Goal: Information Seeking & Learning: Learn about a topic

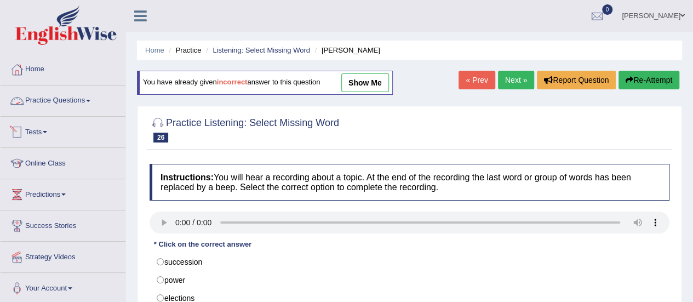
drag, startPoint x: 0, startPoint y: 0, endPoint x: 71, endPoint y: 96, distance: 119.5
click at [71, 96] on link "Practice Questions" at bounding box center [63, 99] width 125 height 27
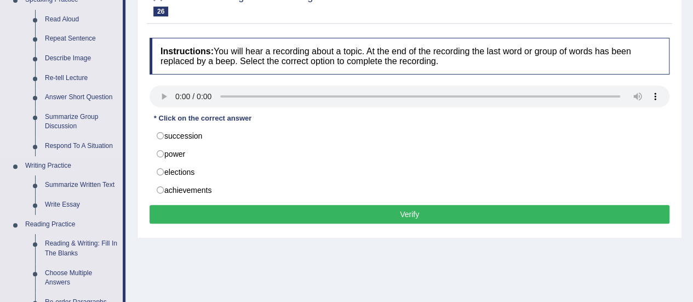
scroll to position [127, 0]
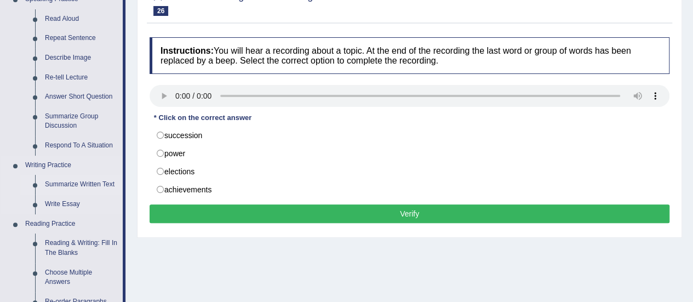
click at [81, 183] on link "Summarize Written Text" at bounding box center [81, 185] width 83 height 20
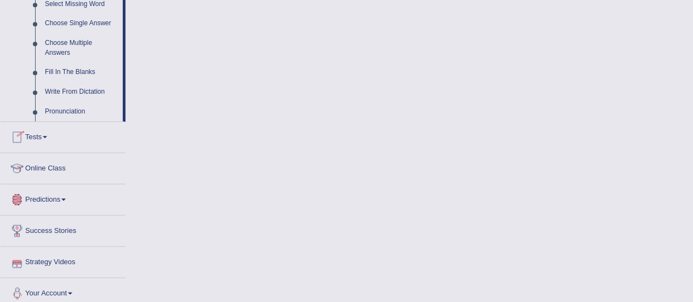
scroll to position [586, 0]
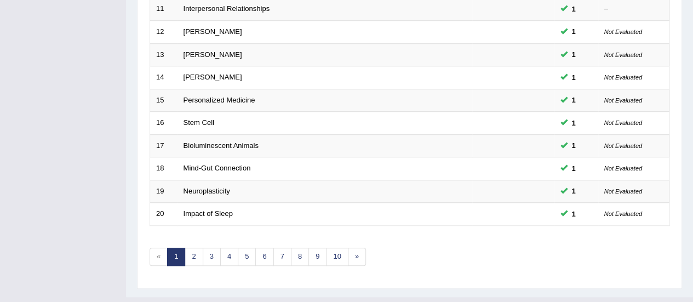
scroll to position [418, 0]
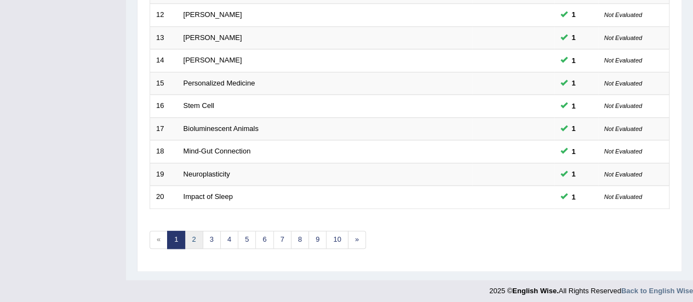
click at [197, 237] on link "2" at bounding box center [194, 240] width 18 height 18
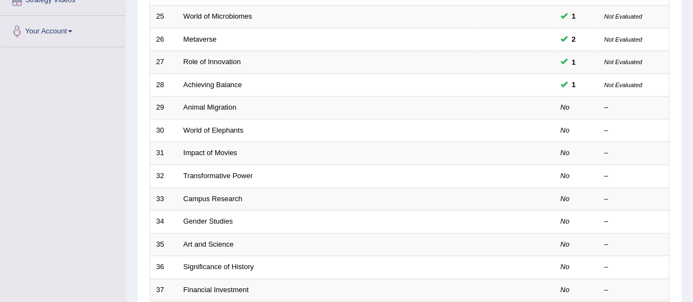
click at [219, 105] on link "Animal Migration" at bounding box center [210, 107] width 53 height 8
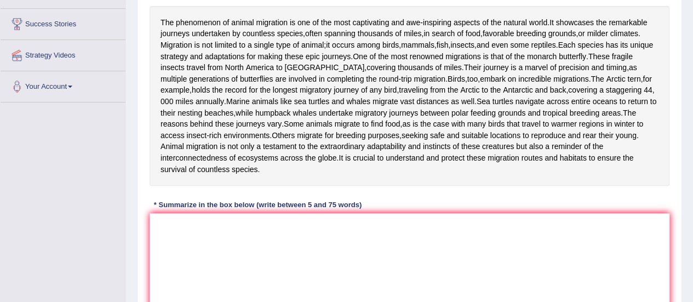
scroll to position [202, 0]
click at [285, 244] on div "Instructions: Read the passage below and summarize it using one sentence. Type …" at bounding box center [410, 138] width 526 height 390
click at [267, 260] on textarea at bounding box center [410, 266] width 520 height 106
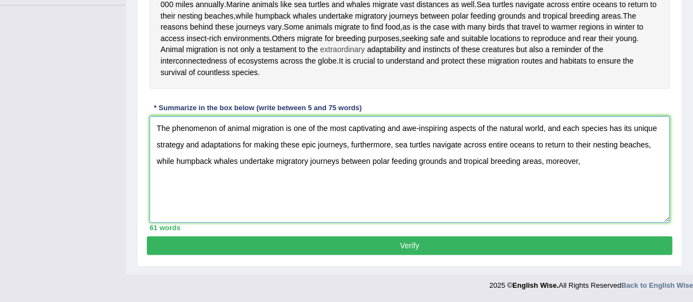
scroll to position [306, 0]
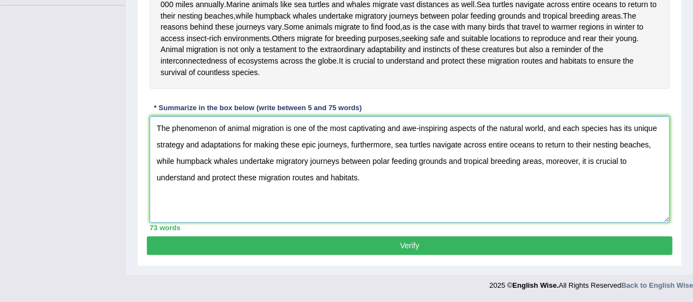
type textarea "The phenomenon of animal migration is one of the most captivating and awe-inspi…"
click at [502, 255] on button "Verify" at bounding box center [410, 245] width 526 height 19
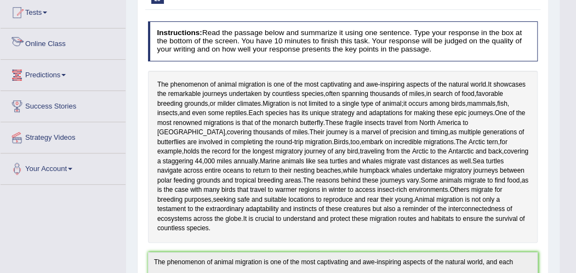
scroll to position [0, 0]
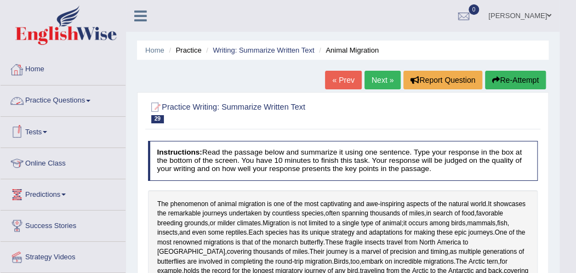
click at [75, 95] on link "Practice Questions" at bounding box center [63, 99] width 125 height 27
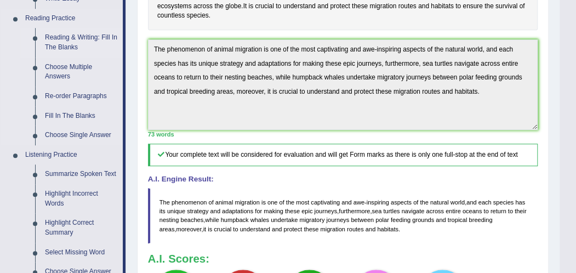
scroll to position [292, 0]
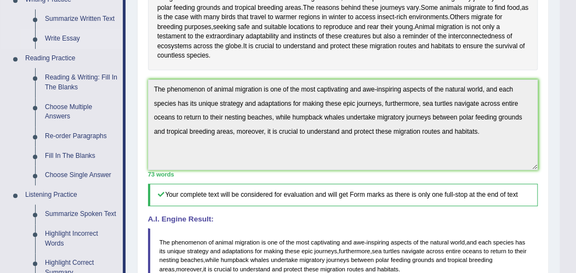
click at [57, 38] on link "Write Essay" at bounding box center [81, 39] width 83 height 20
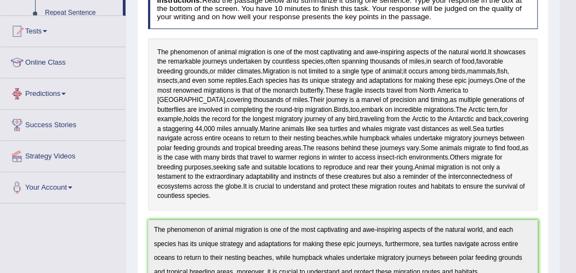
scroll to position [216, 0]
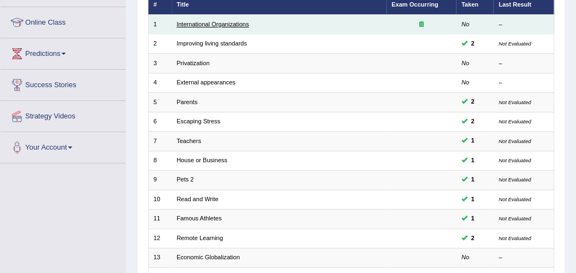
click at [203, 21] on link "International Organizations" at bounding box center [212, 24] width 72 height 7
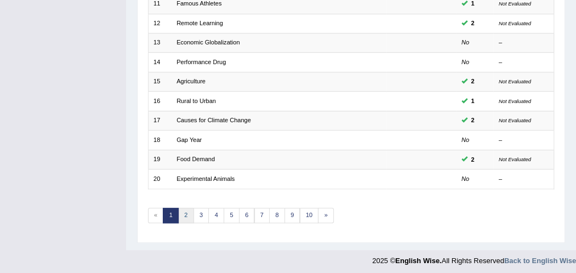
click at [186, 211] on link "2" at bounding box center [186, 215] width 16 height 15
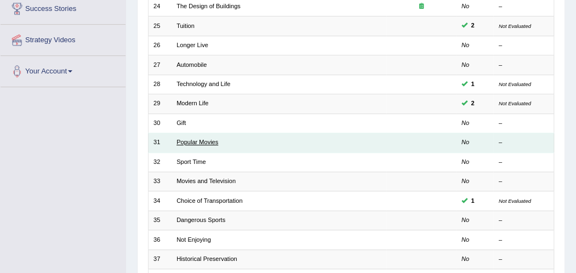
click at [191, 140] on link "Popular Movies" at bounding box center [197, 142] width 42 height 7
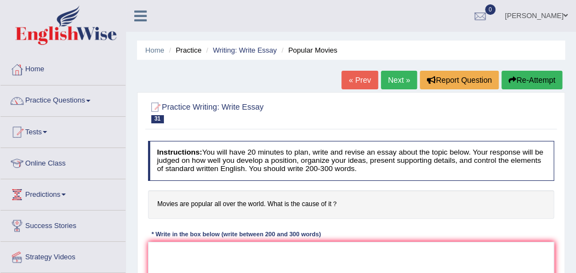
scroll to position [71, 0]
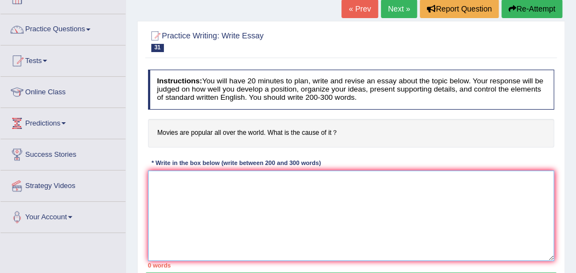
click at [207, 211] on textarea at bounding box center [351, 215] width 407 height 90
paste textarea "ESSAY TEMPLATE The increasing influence of (essay topic) on our lives has ignit…"
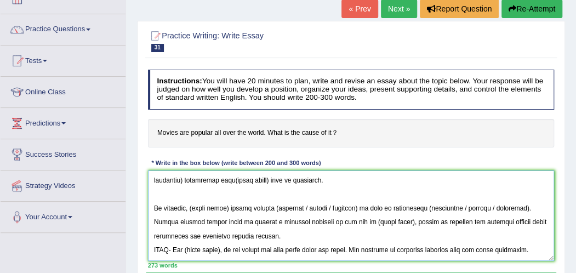
scroll to position [311, 0]
drag, startPoint x: 197, startPoint y: 240, endPoint x: 147, endPoint y: 220, distance: 54.1
click at [147, 220] on div "Instructions: You will have 20 minutes to plan, write and revise an essay about…" at bounding box center [350, 168] width 411 height 207
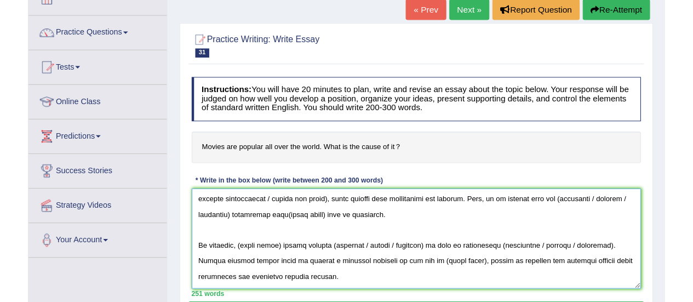
scroll to position [0, 0]
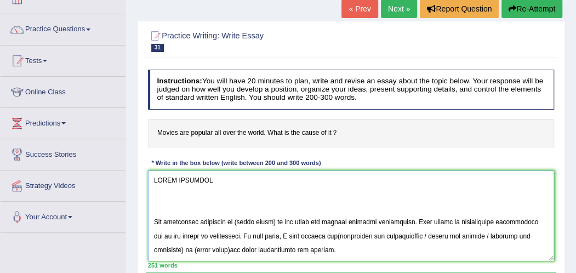
click at [150, 234] on textarea at bounding box center [351, 215] width 407 height 90
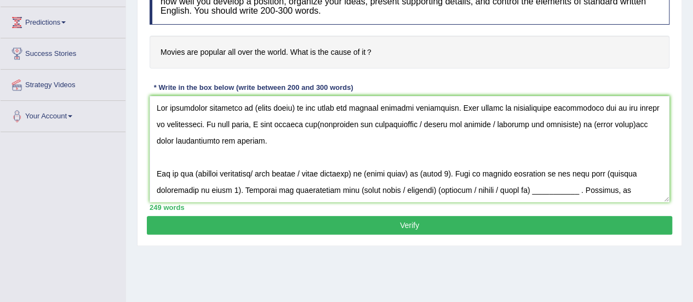
scroll to position [168, 0]
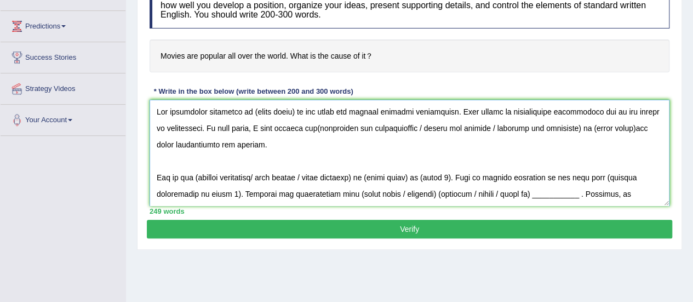
click at [291, 109] on textarea at bounding box center [410, 153] width 520 height 106
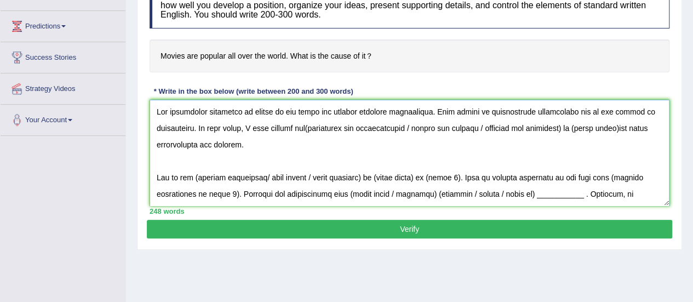
click at [304, 129] on textarea at bounding box center [410, 153] width 520 height 106
click at [575, 128] on textarea at bounding box center [410, 153] width 520 height 106
drag, startPoint x: 622, startPoint y: 126, endPoint x: 411, endPoint y: 126, distance: 211.0
click at [411, 126] on textarea at bounding box center [410, 153] width 520 height 106
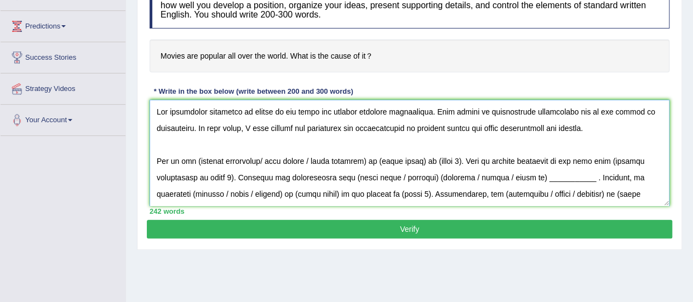
click at [361, 130] on textarea at bounding box center [410, 153] width 520 height 106
click at [410, 161] on textarea at bounding box center [410, 153] width 520 height 106
click at [265, 109] on textarea at bounding box center [410, 153] width 520 height 106
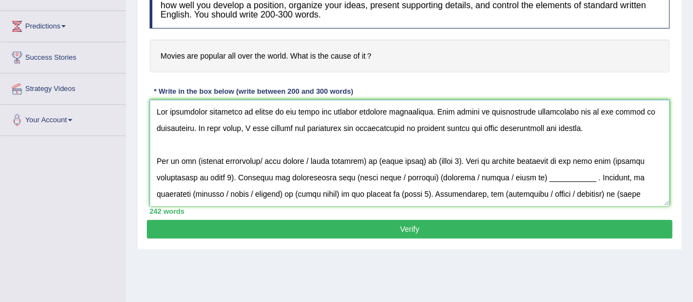
click at [265, 109] on textarea at bounding box center [410, 153] width 520 height 106
click at [198, 163] on textarea at bounding box center [410, 153] width 520 height 106
drag, startPoint x: 465, startPoint y: 159, endPoint x: 262, endPoint y: 157, distance: 202.8
click at [262, 157] on textarea at bounding box center [410, 153] width 520 height 106
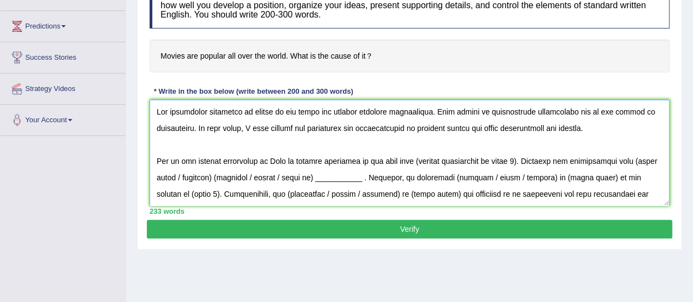
drag, startPoint x: 262, startPoint y: 157, endPoint x: 296, endPoint y: 156, distance: 34.0
click at [296, 156] on textarea at bounding box center [410, 153] width 520 height 106
click at [267, 159] on textarea at bounding box center [410, 153] width 520 height 106
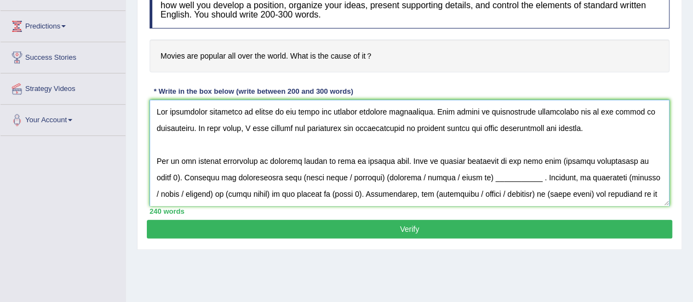
drag, startPoint x: 648, startPoint y: 158, endPoint x: 545, endPoint y: 155, distance: 103.1
click at [545, 155] on textarea at bounding box center [410, 153] width 520 height 106
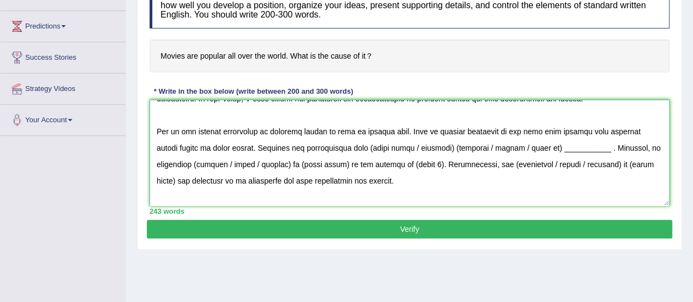
scroll to position [30, 0]
drag, startPoint x: 438, startPoint y: 146, endPoint x: 355, endPoint y: 145, distance: 82.8
click at [355, 145] on textarea at bounding box center [410, 153] width 520 height 106
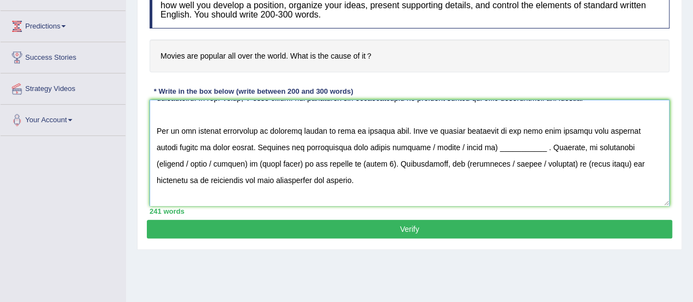
drag, startPoint x: 527, startPoint y: 148, endPoint x: 413, endPoint y: 145, distance: 114.6
click at [413, 145] on textarea at bounding box center [410, 153] width 520 height 106
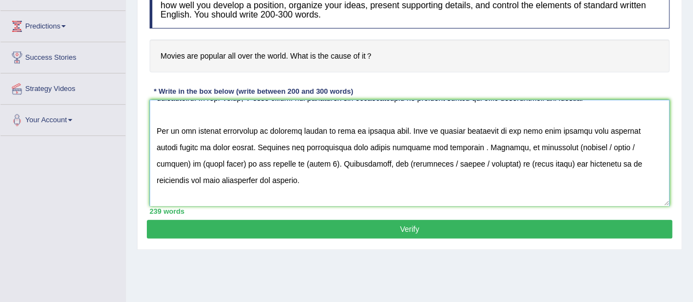
click at [556, 146] on textarea at bounding box center [410, 153] width 520 height 106
click at [170, 161] on textarea at bounding box center [410, 153] width 520 height 106
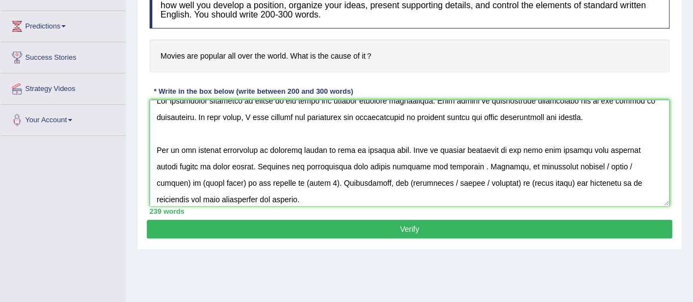
drag, startPoint x: 201, startPoint y: 162, endPoint x: 578, endPoint y: 167, distance: 377.1
click at [575, 167] on textarea at bounding box center [410, 153] width 520 height 106
drag, startPoint x: 258, startPoint y: 180, endPoint x: 226, endPoint y: 186, distance: 32.3
click at [226, 186] on textarea at bounding box center [410, 153] width 520 height 106
click at [413, 164] on textarea at bounding box center [410, 153] width 520 height 106
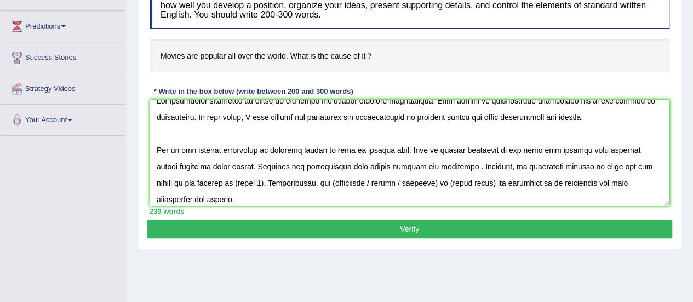
click at [230, 183] on textarea at bounding box center [410, 153] width 520 height 106
click at [345, 184] on textarea at bounding box center [410, 153] width 520 height 106
drag, startPoint x: 510, startPoint y: 182, endPoint x: 384, endPoint y: 180, distance: 125.5
click at [384, 180] on textarea at bounding box center [410, 153] width 520 height 106
click at [411, 153] on textarea at bounding box center [410, 153] width 520 height 106
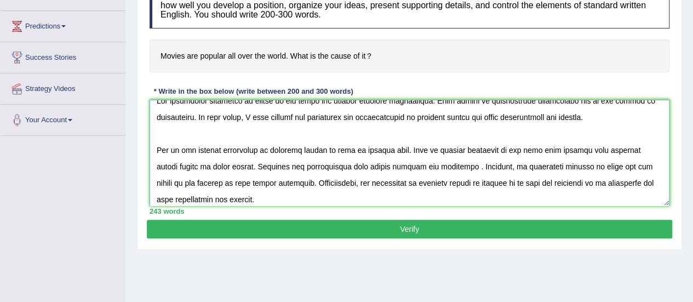
scroll to position [46, 0]
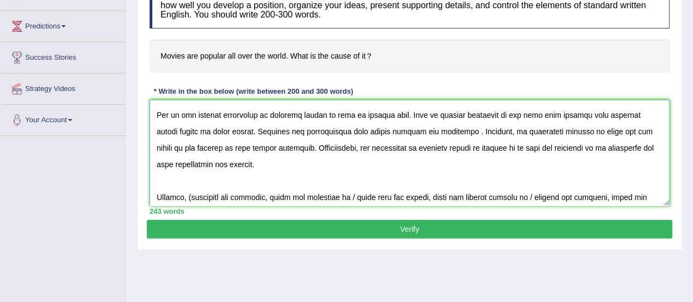
click at [461, 131] on textarea at bounding box center [410, 153] width 520 height 106
click at [446, 169] on textarea at bounding box center [410, 153] width 520 height 106
click at [274, 152] on textarea at bounding box center [410, 153] width 520 height 106
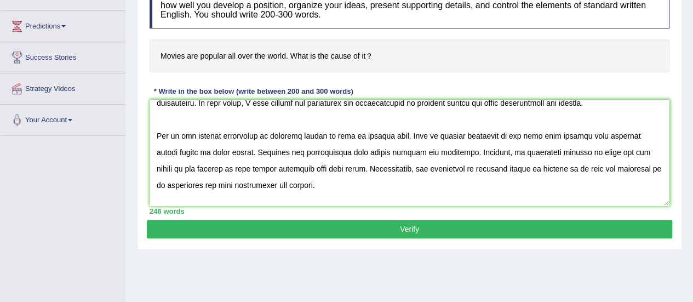
scroll to position [0, 0]
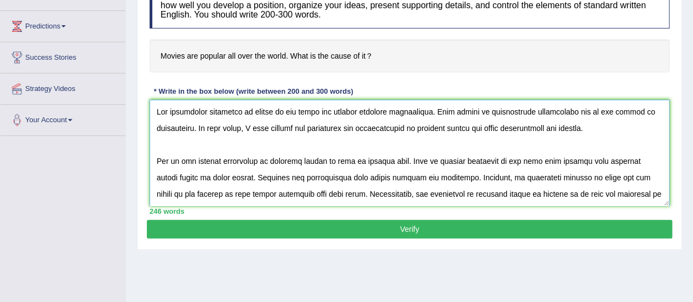
click at [321, 172] on textarea at bounding box center [410, 153] width 520 height 106
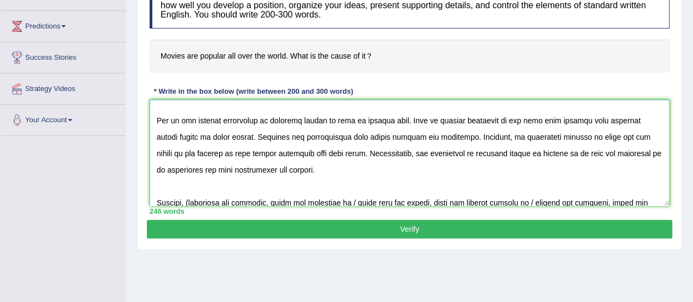
scroll to position [65, 0]
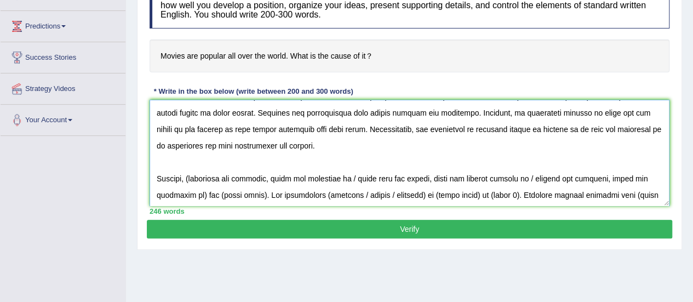
click at [193, 180] on textarea at bounding box center [410, 153] width 520 height 106
drag, startPoint x: 350, startPoint y: 176, endPoint x: 258, endPoint y: 197, distance: 94.4
click at [258, 197] on textarea at bounding box center [410, 153] width 520 height 106
click at [253, 192] on textarea at bounding box center [410, 153] width 520 height 106
drag, startPoint x: 257, startPoint y: 193, endPoint x: 349, endPoint y: 176, distance: 93.1
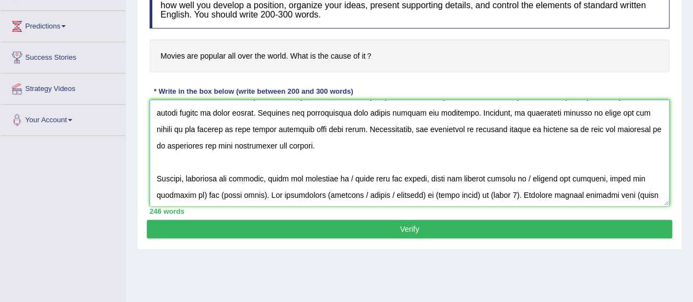
click at [349, 176] on textarea at bounding box center [410, 153] width 520 height 106
click at [477, 182] on textarea at bounding box center [410, 153] width 520 height 106
drag, startPoint x: 506, startPoint y: 174, endPoint x: 164, endPoint y: 196, distance: 342.7
click at [164, 196] on textarea at bounding box center [410, 153] width 520 height 106
drag, startPoint x: 389, startPoint y: 195, endPoint x: 345, endPoint y: 191, distance: 43.4
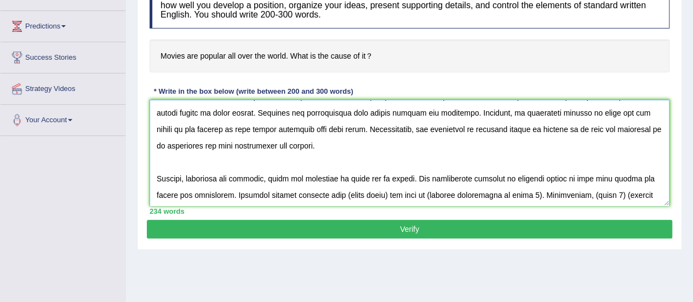
click at [345, 191] on textarea at bounding box center [410, 153] width 520 height 106
drag, startPoint x: 515, startPoint y: 195, endPoint x: 413, endPoint y: 188, distance: 102.7
click at [413, 188] on textarea at bounding box center [410, 153] width 520 height 106
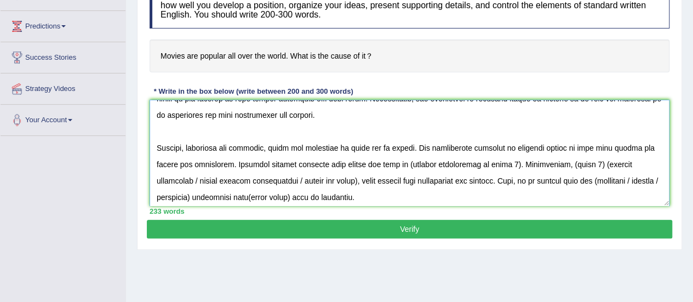
scroll to position [96, 0]
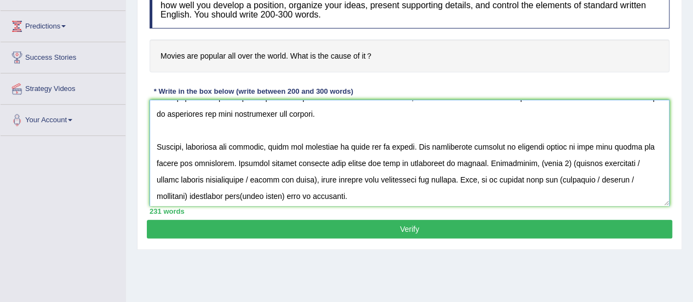
drag, startPoint x: 567, startPoint y: 164, endPoint x: 535, endPoint y: 166, distance: 31.3
click at [535, 166] on textarea at bounding box center [410, 153] width 520 height 106
drag, startPoint x: 394, startPoint y: 179, endPoint x: 332, endPoint y: 175, distance: 61.5
click at [332, 175] on textarea at bounding box center [410, 153] width 520 height 106
drag, startPoint x: 229, startPoint y: 178, endPoint x: 151, endPoint y: 183, distance: 78.0
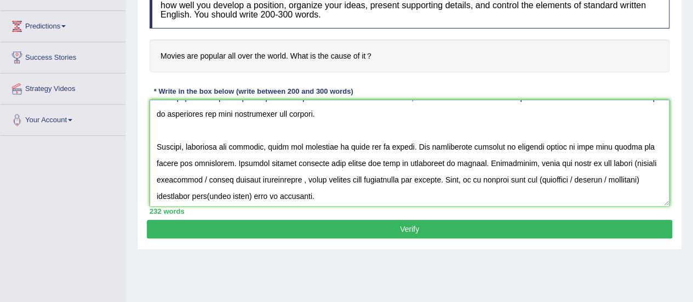
click at [151, 183] on textarea at bounding box center [410, 153] width 520 height 106
click at [259, 179] on textarea at bounding box center [410, 153] width 520 height 106
click at [502, 183] on textarea at bounding box center [410, 153] width 520 height 106
drag, startPoint x: 605, startPoint y: 180, endPoint x: 533, endPoint y: 180, distance: 71.8
click at [533, 180] on textarea at bounding box center [410, 153] width 520 height 106
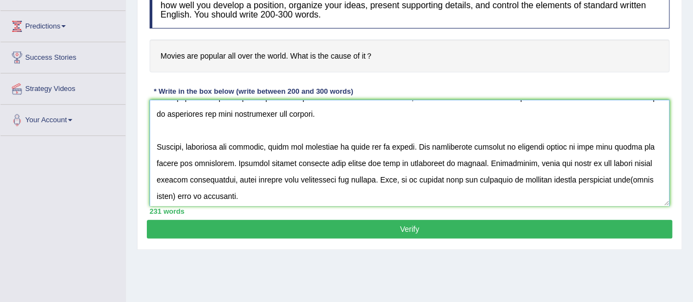
drag, startPoint x: 214, startPoint y: 192, endPoint x: 171, endPoint y: 195, distance: 42.8
click at [171, 195] on textarea at bounding box center [410, 153] width 520 height 106
click at [249, 167] on textarea at bounding box center [410, 153] width 520 height 106
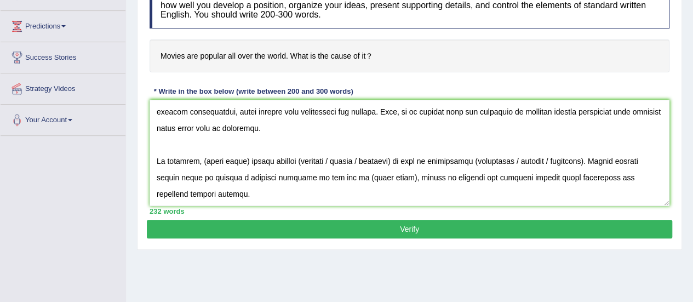
scroll to position [175, 0]
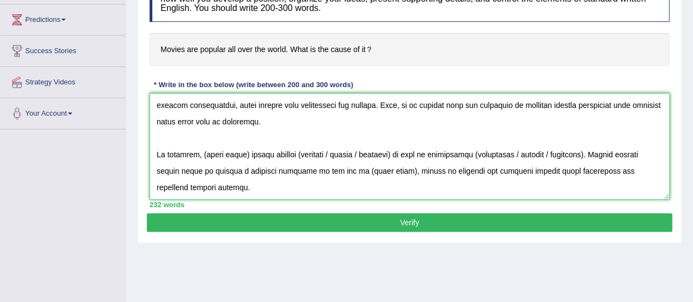
drag, startPoint x: 247, startPoint y: 121, endPoint x: 201, endPoint y: 120, distance: 45.5
click at [201, 120] on textarea at bounding box center [410, 146] width 520 height 106
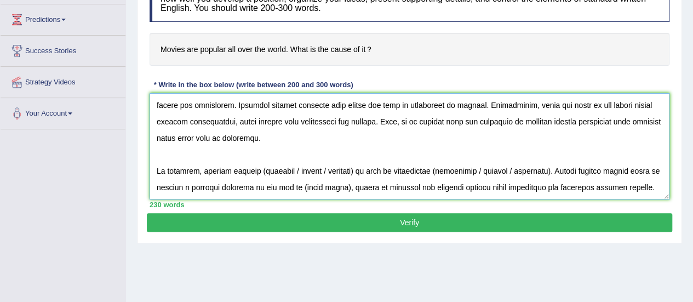
scroll to position [181, 0]
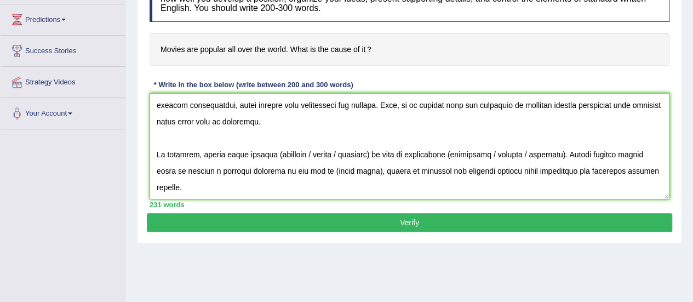
drag, startPoint x: 375, startPoint y: 134, endPoint x: 306, endPoint y: 134, distance: 69.1
click at [306, 134] on textarea at bounding box center [410, 146] width 520 height 106
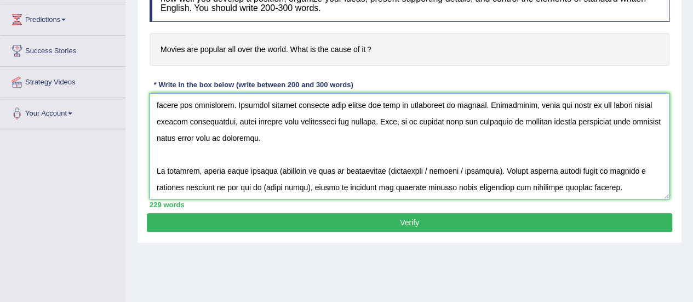
click at [274, 135] on textarea at bounding box center [410, 146] width 520 height 106
drag, startPoint x: 372, startPoint y: 135, endPoint x: 419, endPoint y: 136, distance: 47.2
click at [419, 136] on textarea at bounding box center [410, 146] width 520 height 106
click at [372, 138] on textarea at bounding box center [410, 146] width 520 height 106
click at [403, 137] on textarea at bounding box center [410, 146] width 520 height 106
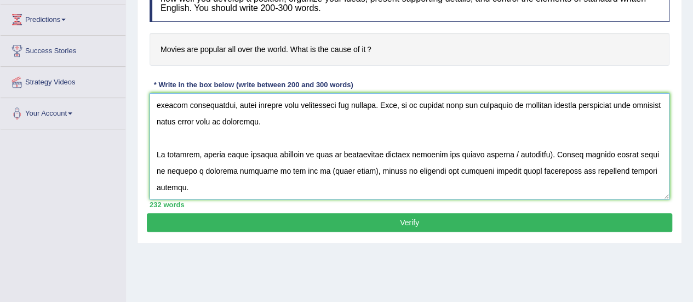
drag, startPoint x: 536, startPoint y: 139, endPoint x: 495, endPoint y: 139, distance: 41.1
click at [495, 139] on textarea at bounding box center [410, 146] width 520 height 106
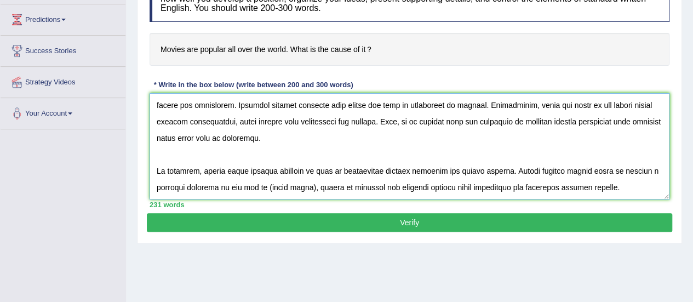
drag, startPoint x: 311, startPoint y: 152, endPoint x: 269, endPoint y: 157, distance: 41.9
click at [269, 157] on textarea at bounding box center [410, 146] width 520 height 106
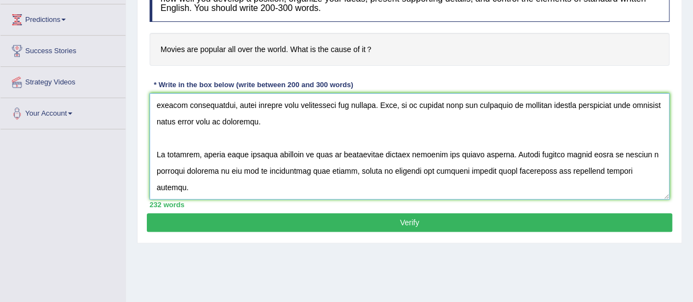
click at [269, 158] on textarea at bounding box center [410, 146] width 520 height 106
type textarea "The increasing influence of movies on our lives has ignited numerous discussion…"
click at [525, 224] on button "Verify" at bounding box center [410, 222] width 526 height 19
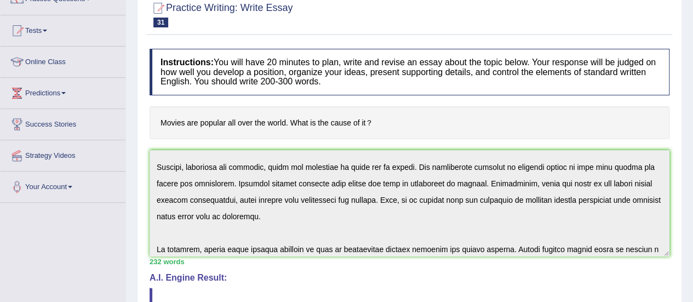
scroll to position [0, 0]
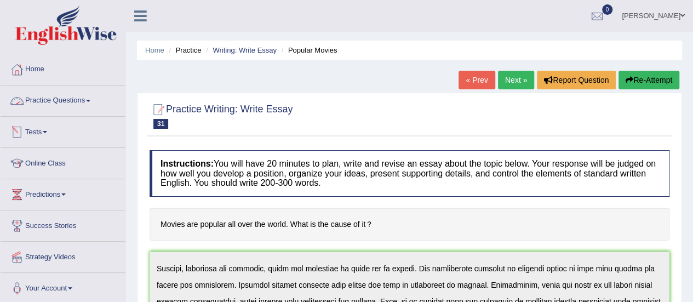
click at [64, 109] on link "Practice Questions" at bounding box center [63, 99] width 125 height 27
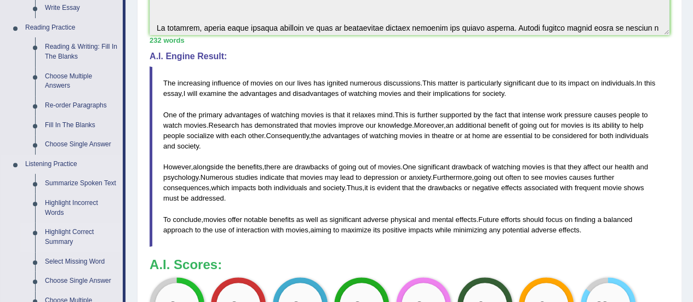
scroll to position [280, 0]
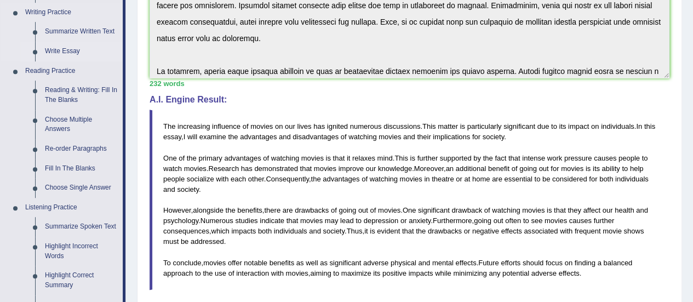
click at [65, 48] on link "Write Essay" at bounding box center [81, 52] width 83 height 20
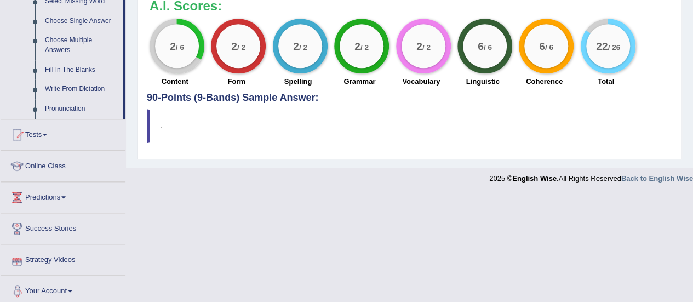
scroll to position [586, 0]
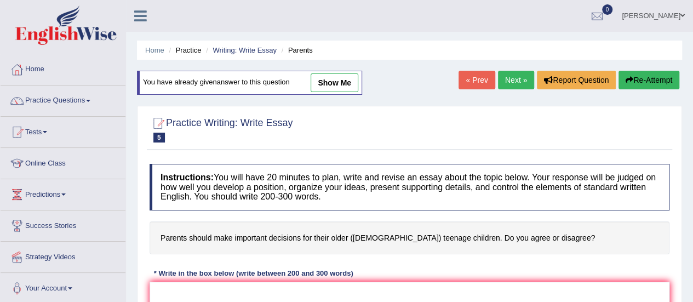
click at [327, 90] on link "show me" at bounding box center [335, 82] width 48 height 19
type textarea "The increasing influence of parents on our lives has ignited numerous discussio…"
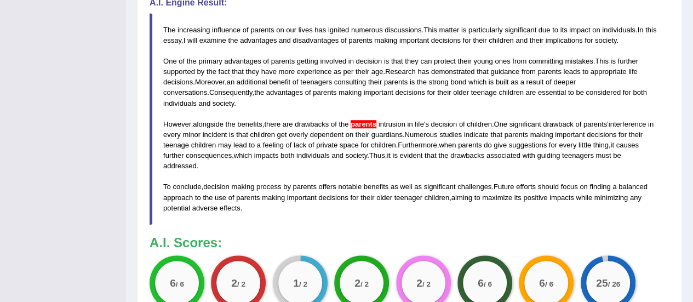
scroll to position [399, 0]
